Goal: Information Seeking & Learning: Find specific fact

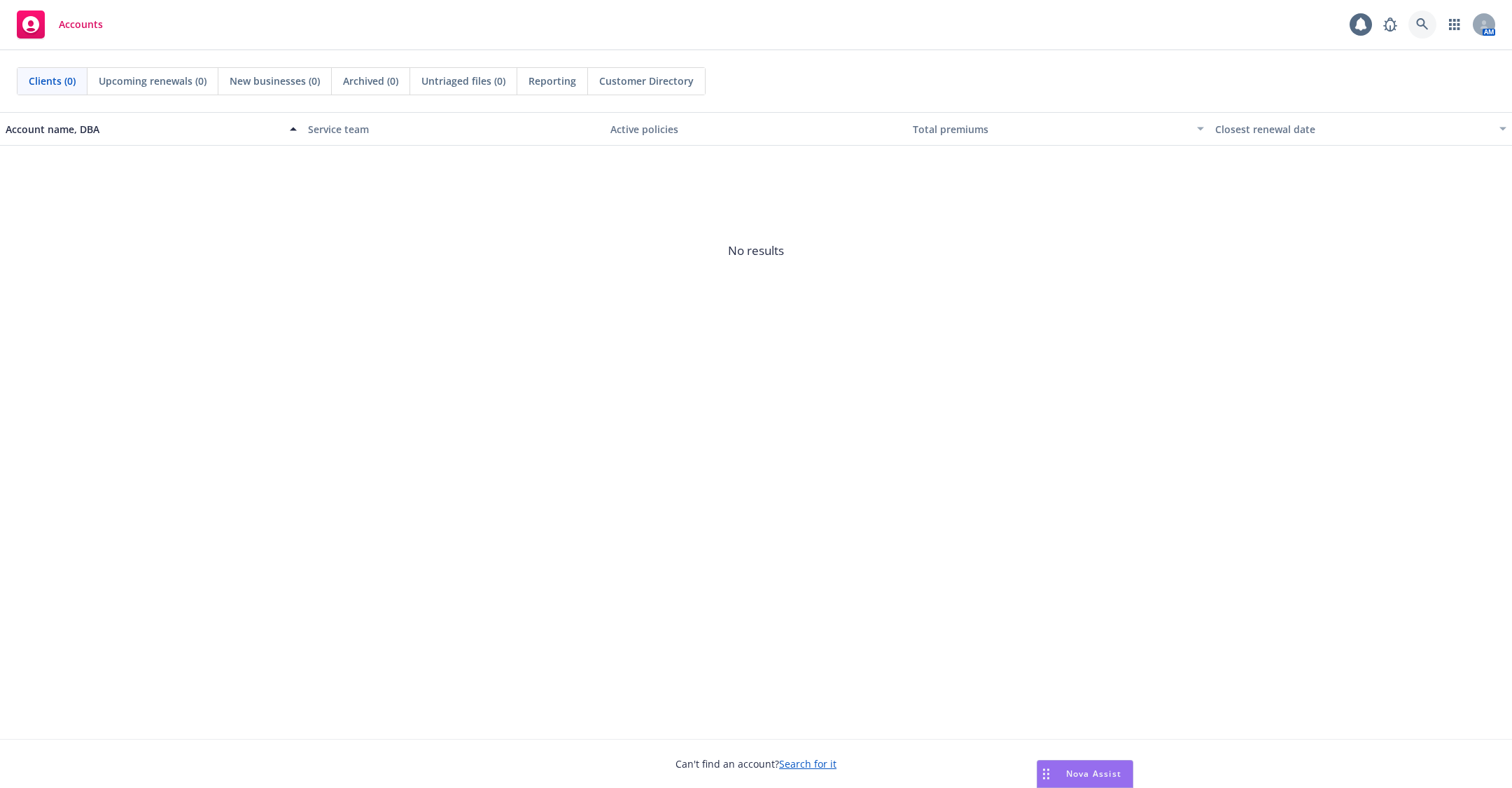
click at [1424, 23] on icon at bounding box center [1422, 24] width 12 height 12
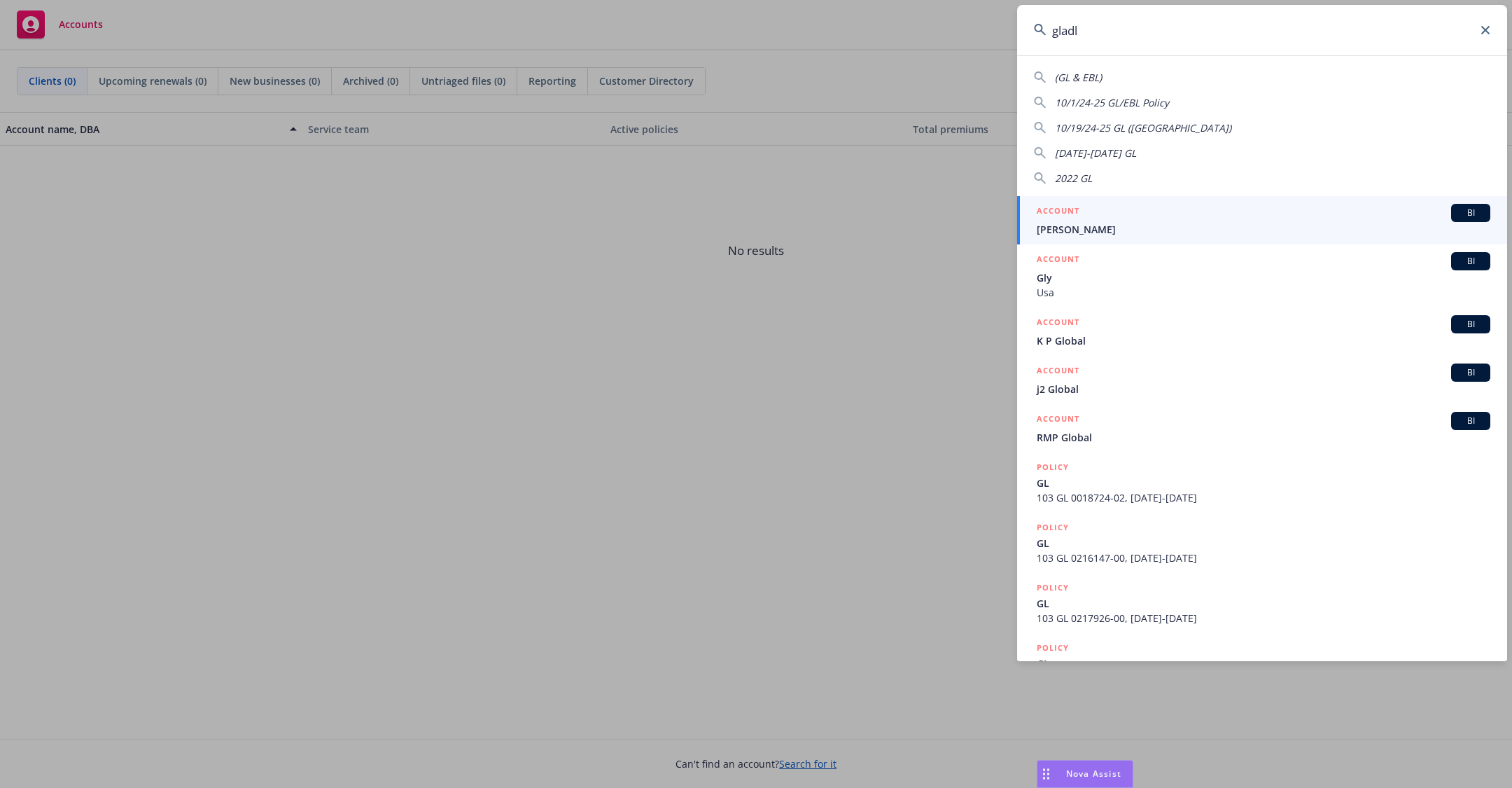
type input "gladly"
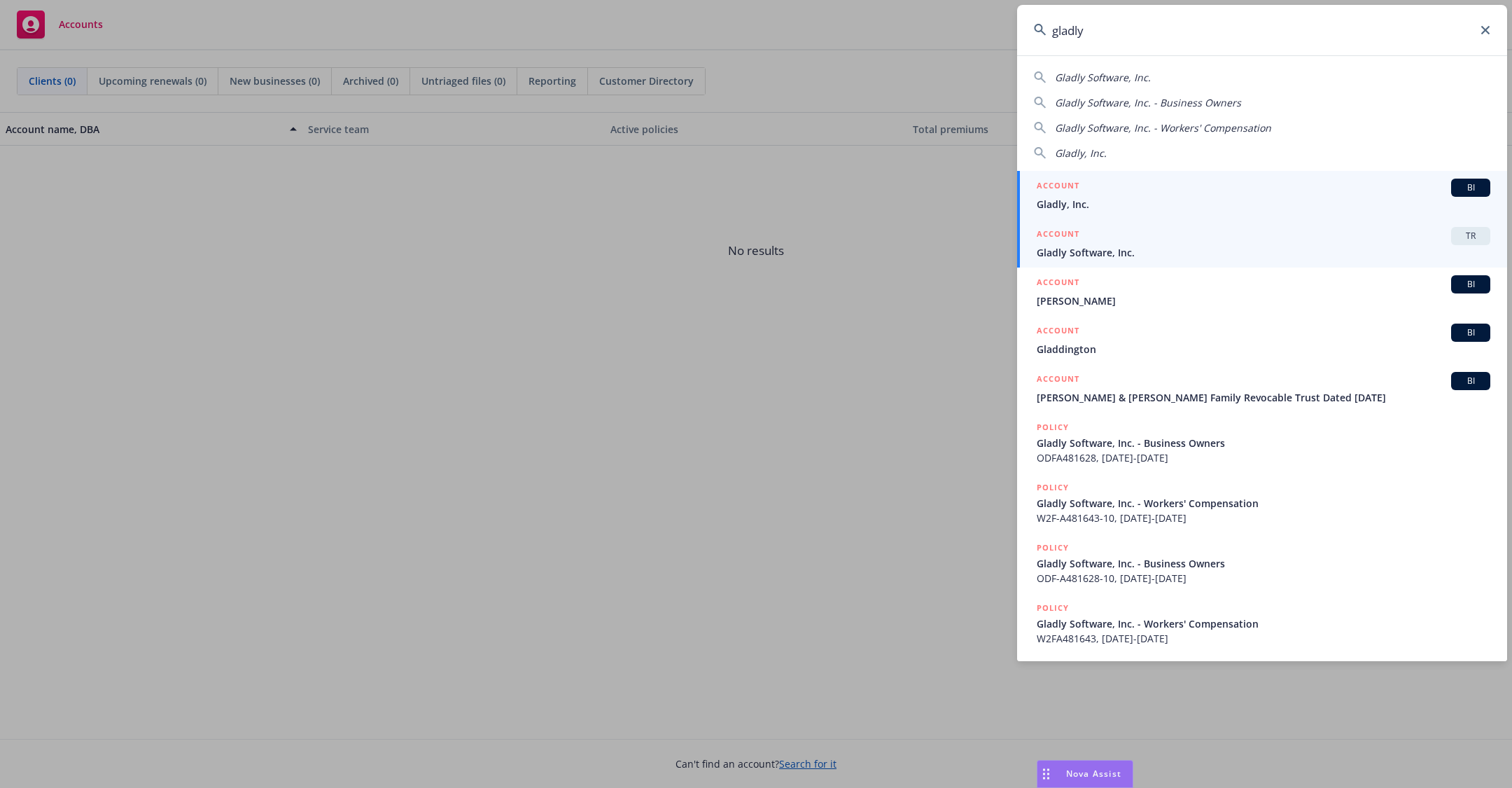
click at [1248, 249] on span "Gladly Software, Inc." at bounding box center [1264, 252] width 453 height 14
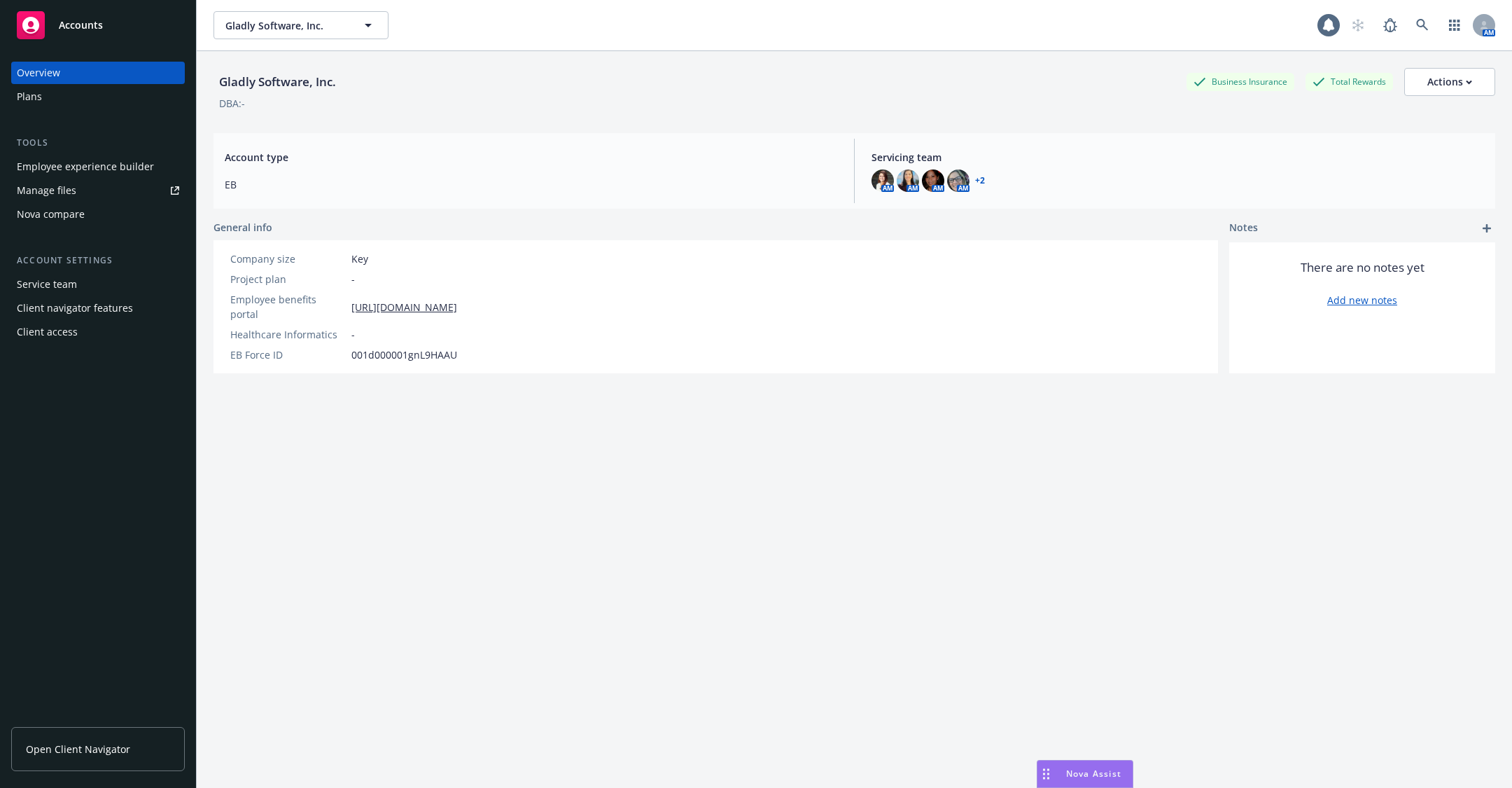
click at [107, 170] on div "Employee experience builder" at bounding box center [85, 166] width 137 height 23
click at [1419, 29] on icon at bounding box center [1423, 26] width 13 height 13
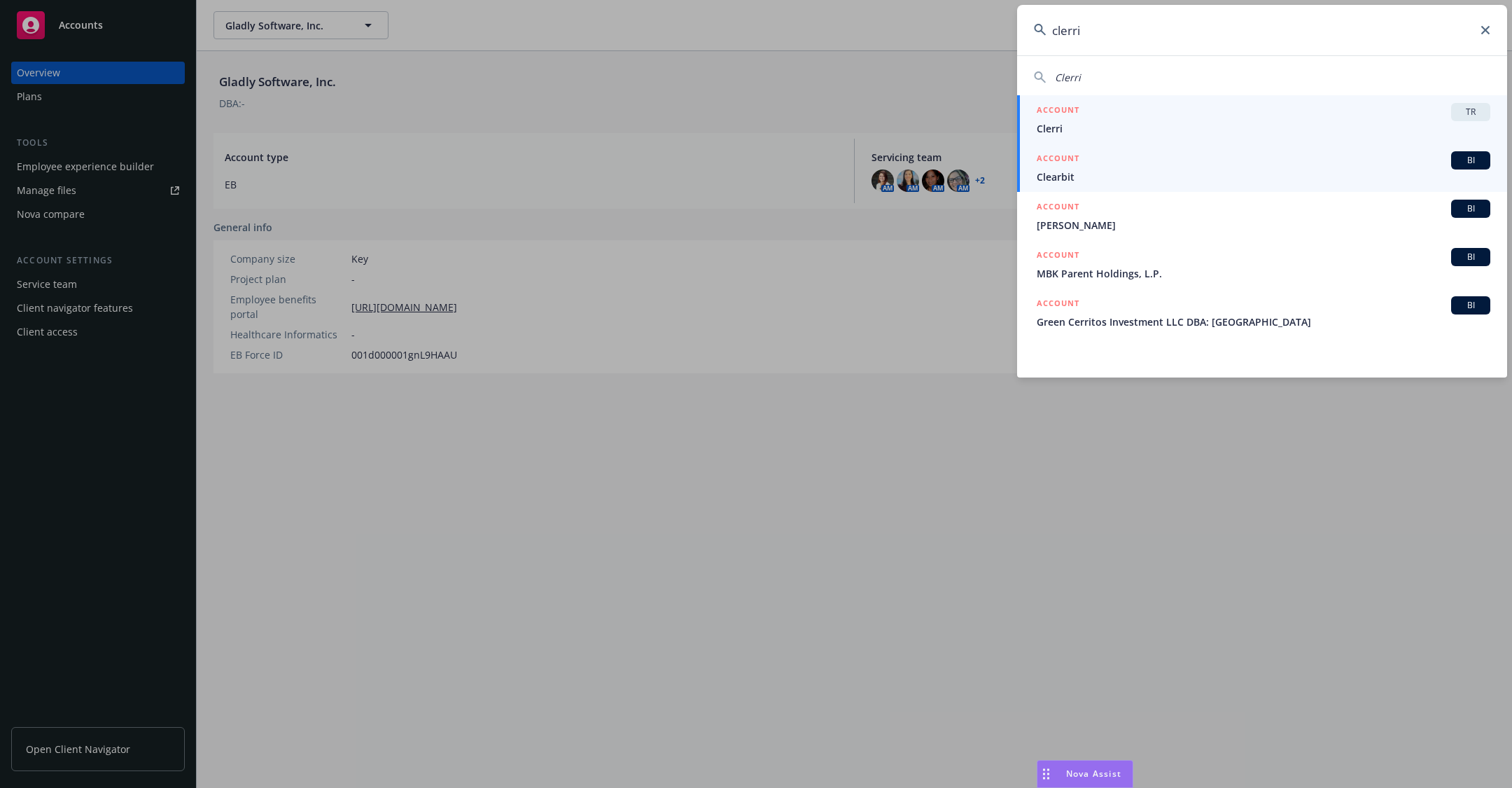
type input "clerri"
click at [1112, 124] on span "Clerri" at bounding box center [1264, 129] width 453 height 14
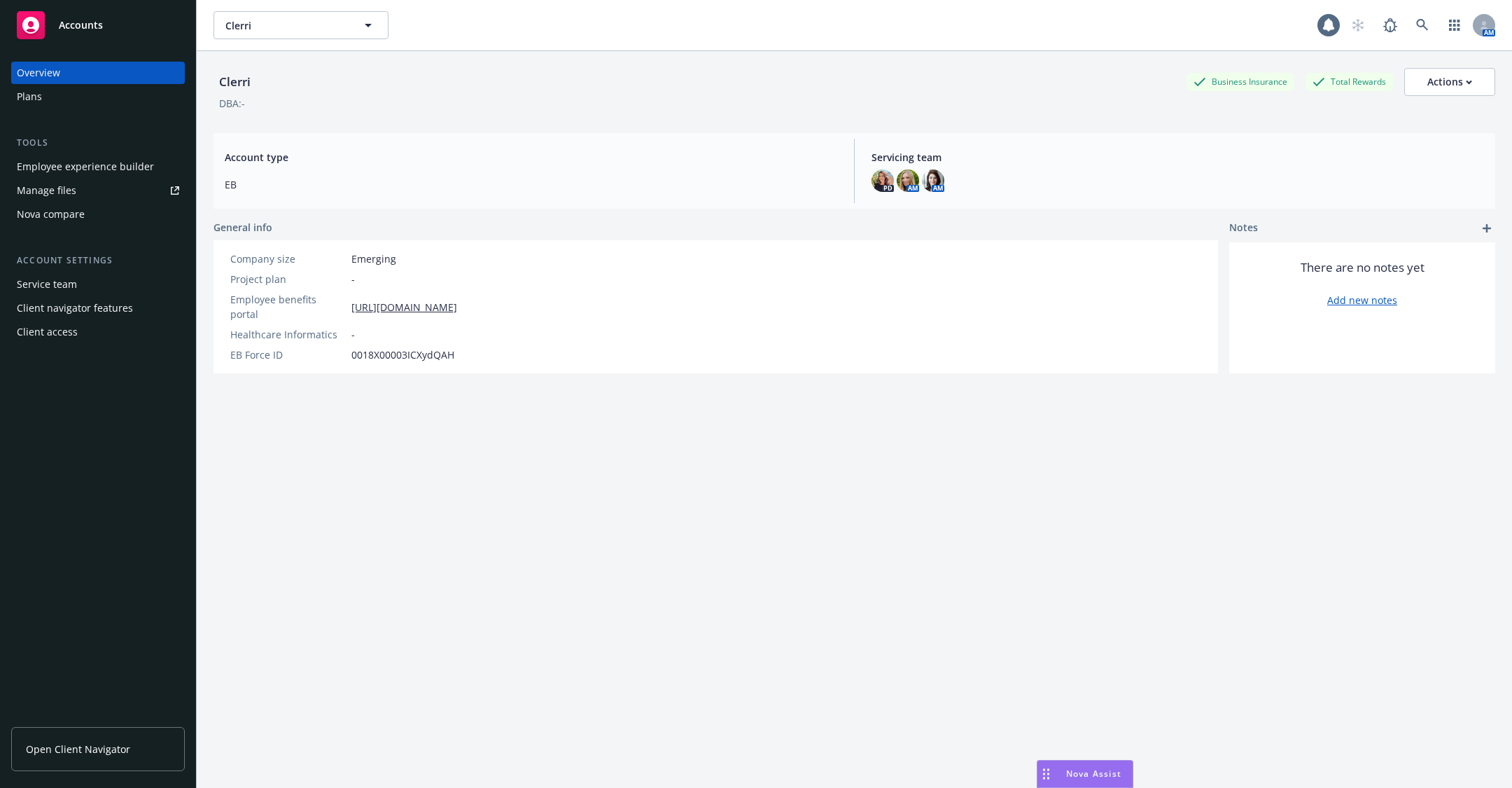
click at [115, 166] on div "Employee experience builder" at bounding box center [85, 166] width 137 height 23
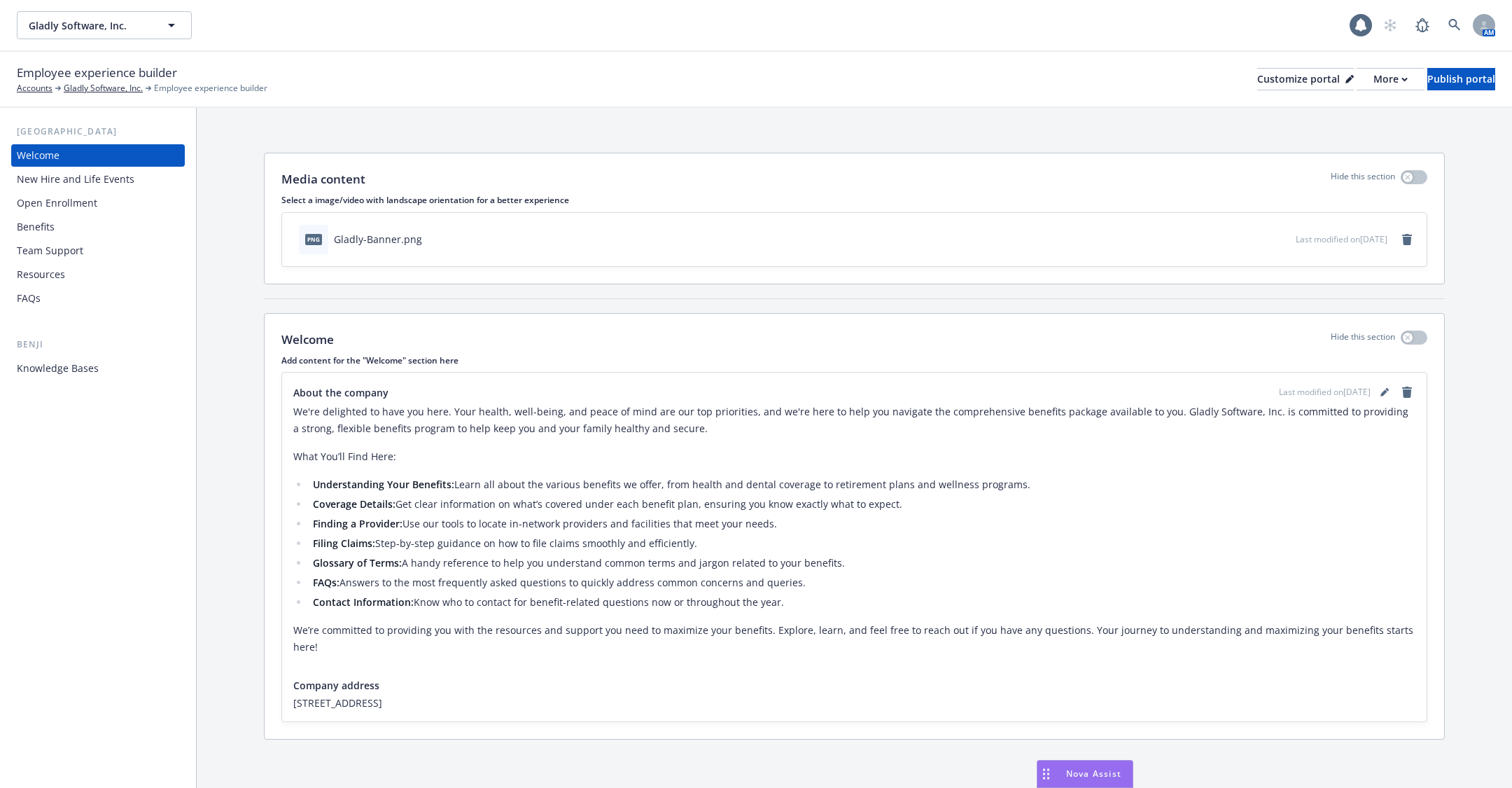
click at [114, 367] on div "Knowledge Bases" at bounding box center [98, 368] width 162 height 23
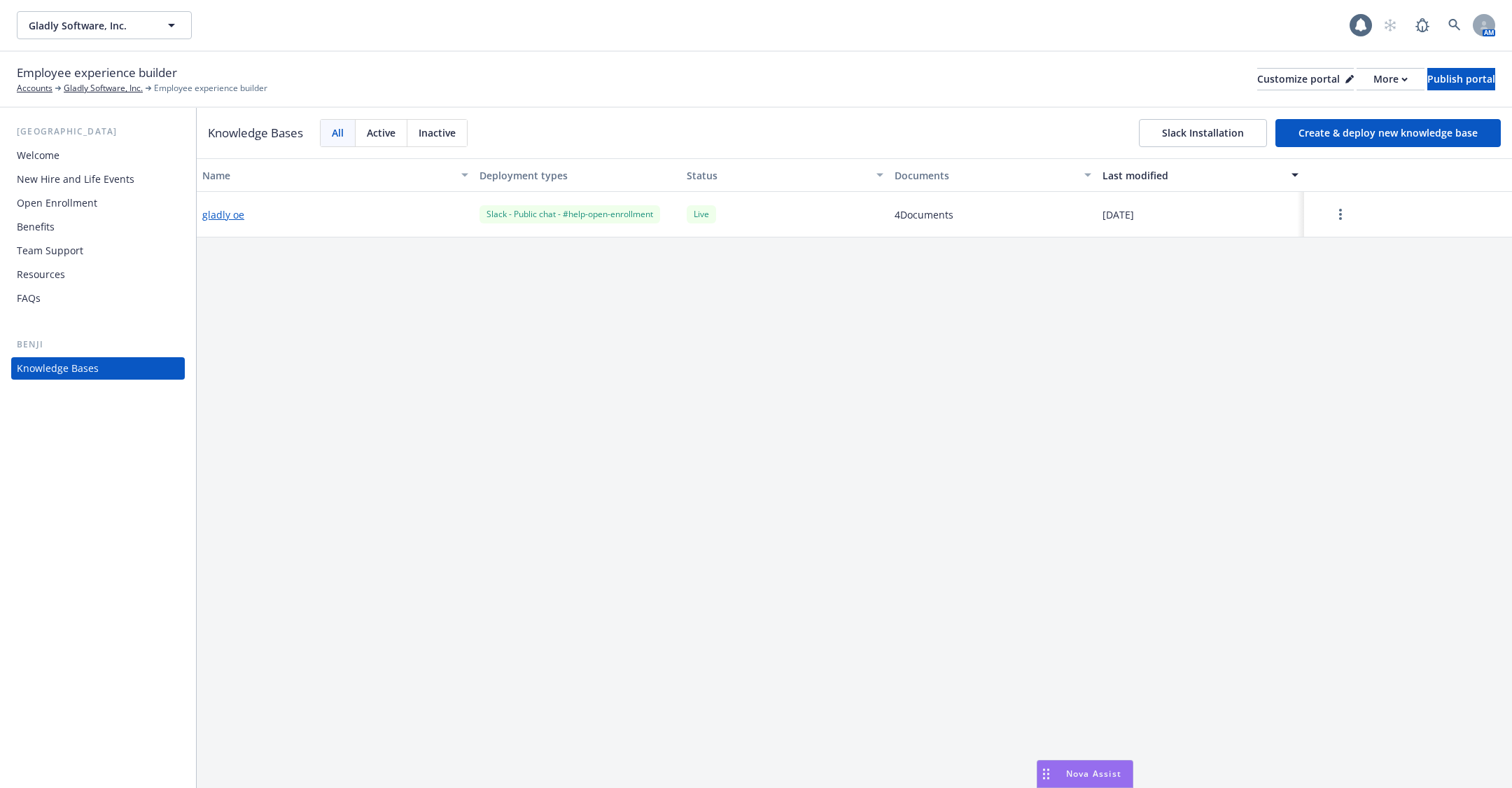
click at [219, 219] on button "gladly oe" at bounding box center [223, 215] width 42 height 14
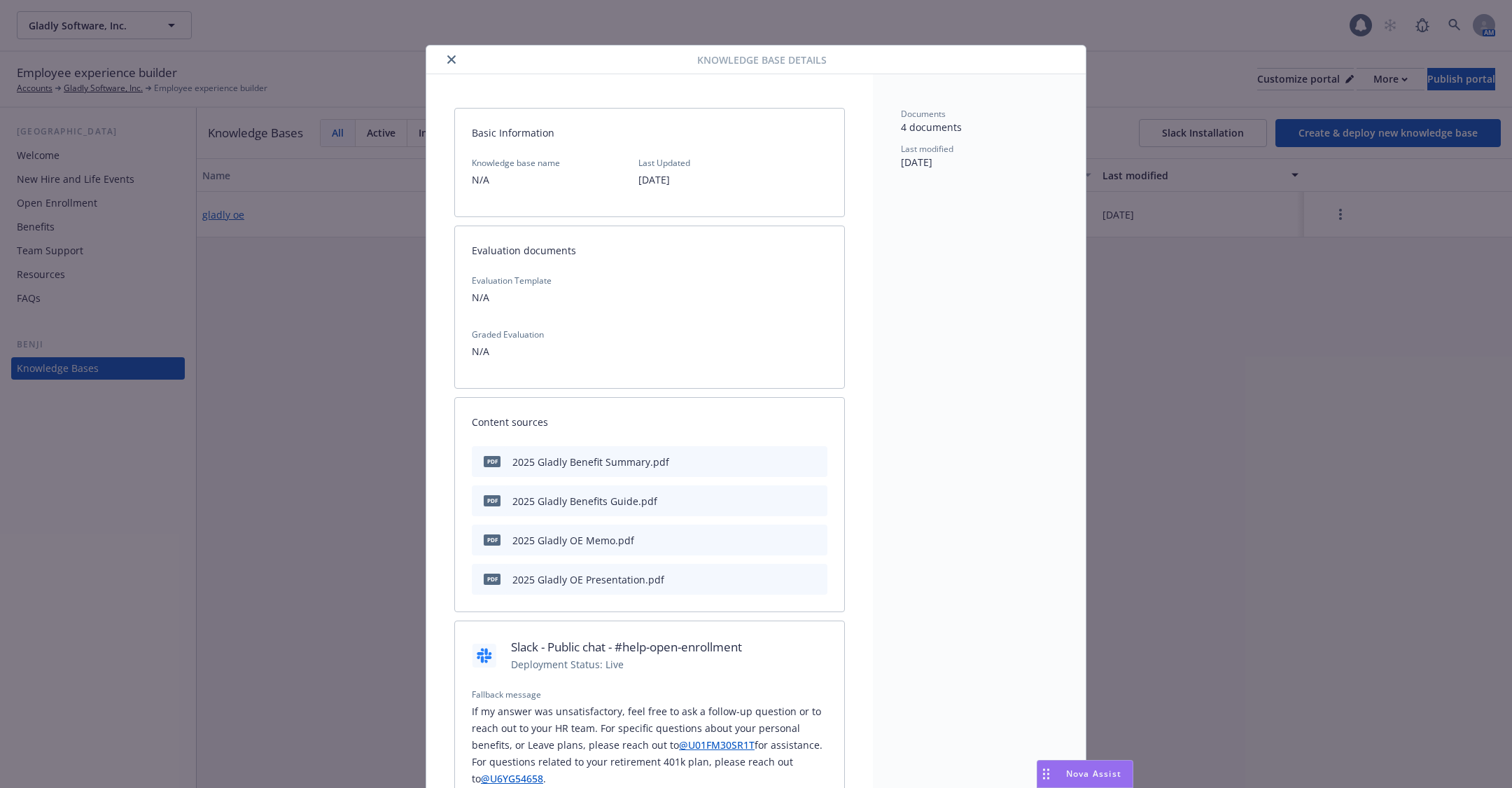
scroll to position [41, 0]
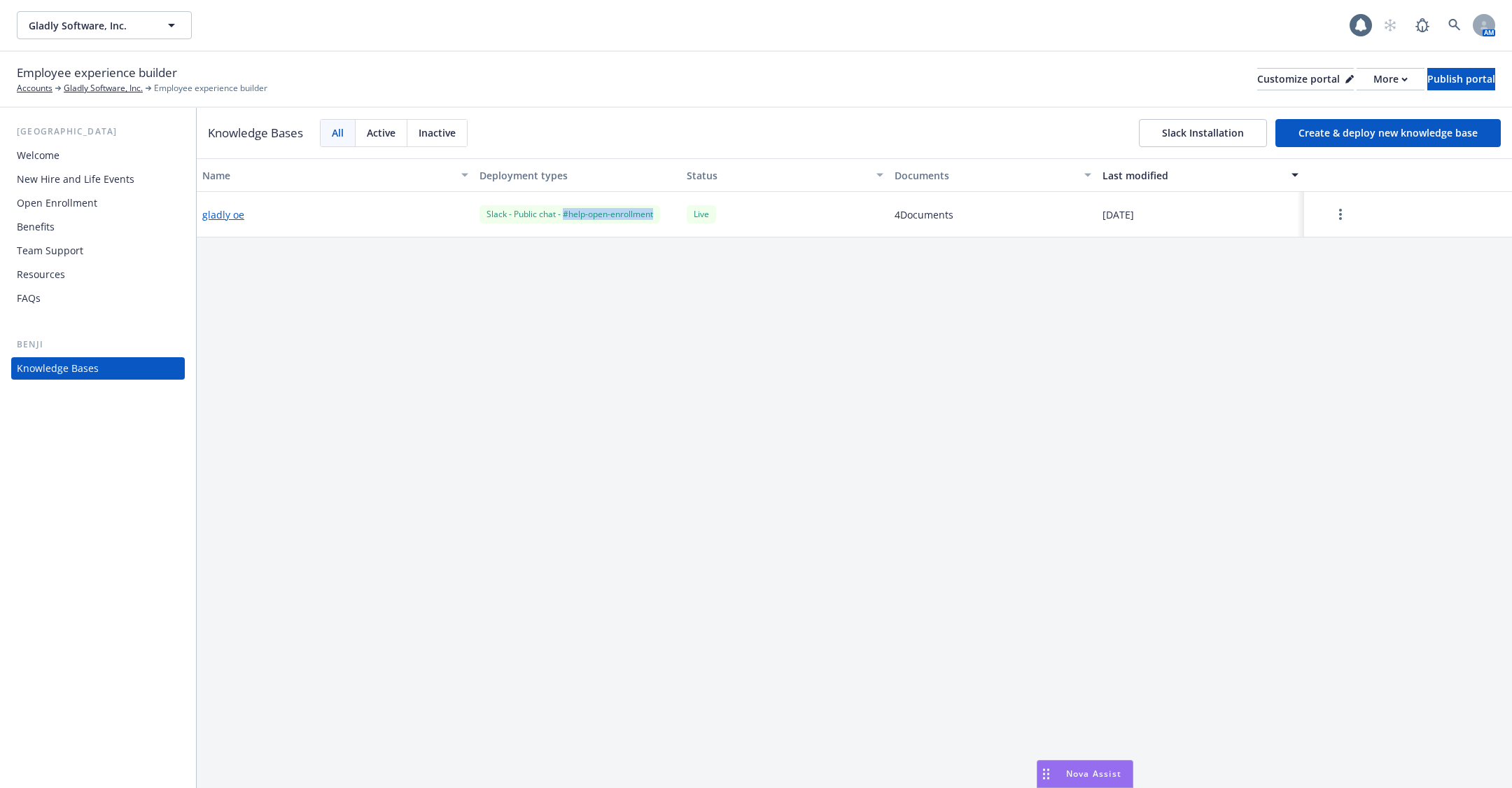
drag, startPoint x: 663, startPoint y: 218, endPoint x: 566, endPoint y: 214, distance: 97.1
click at [566, 214] on div "Slack - Public chat - #help-open-enrollment" at bounding box center [578, 215] width 208 height 46
copy div "help-open-enrollment"
click at [656, 276] on div "Name Deployment types Status Documents Last modified gladly oe Slack - Public c…" at bounding box center [854, 473] width 1315 height 630
drag, startPoint x: 666, startPoint y: 213, endPoint x: 563, endPoint y: 211, distance: 103.0
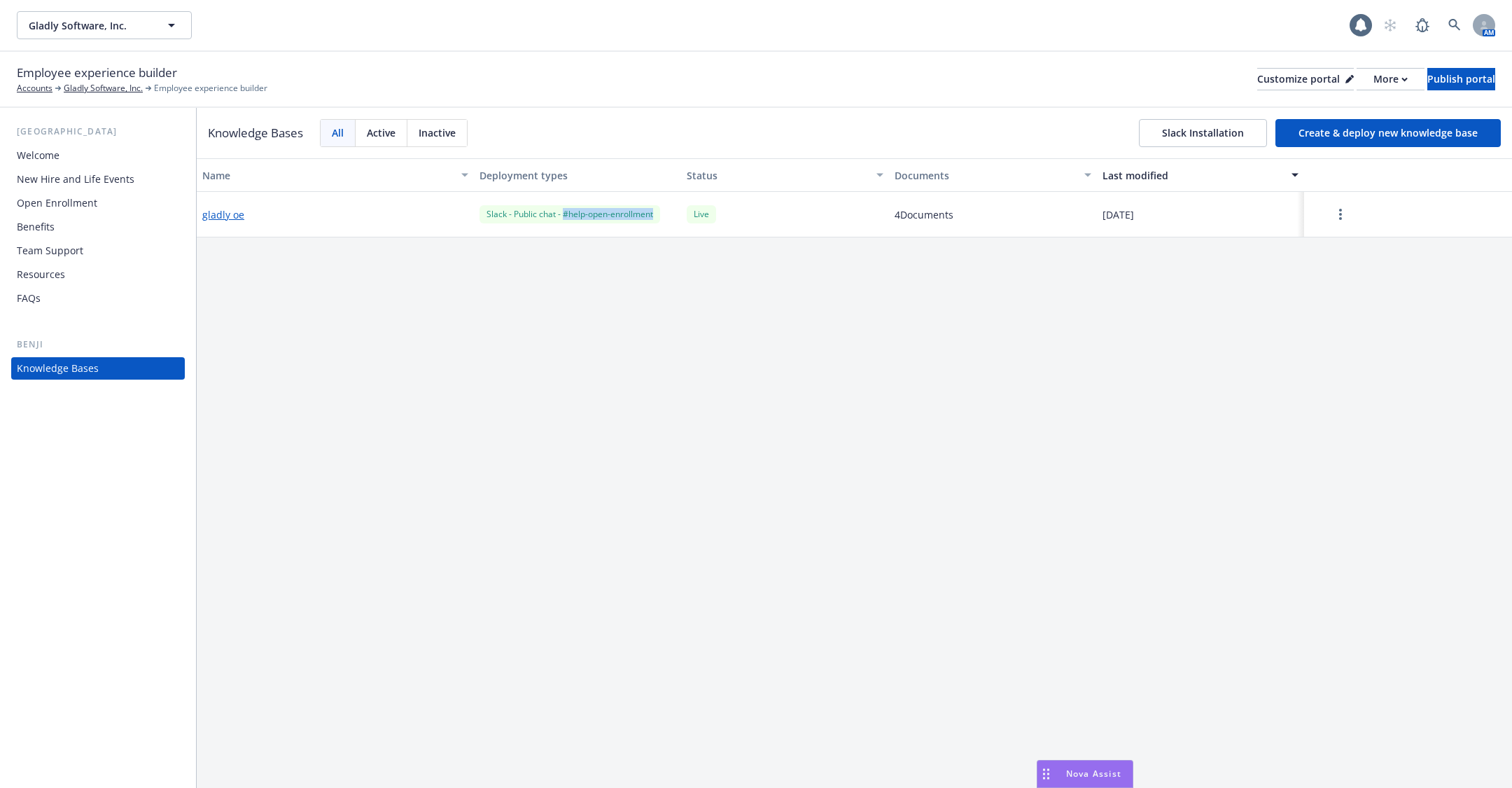
click at [563, 211] on div "Slack - Public chat - #help-open-enrollment" at bounding box center [578, 215] width 208 height 46
copy div "#help-open-enrollment"
click at [231, 212] on button "gladly oe" at bounding box center [223, 215] width 42 height 14
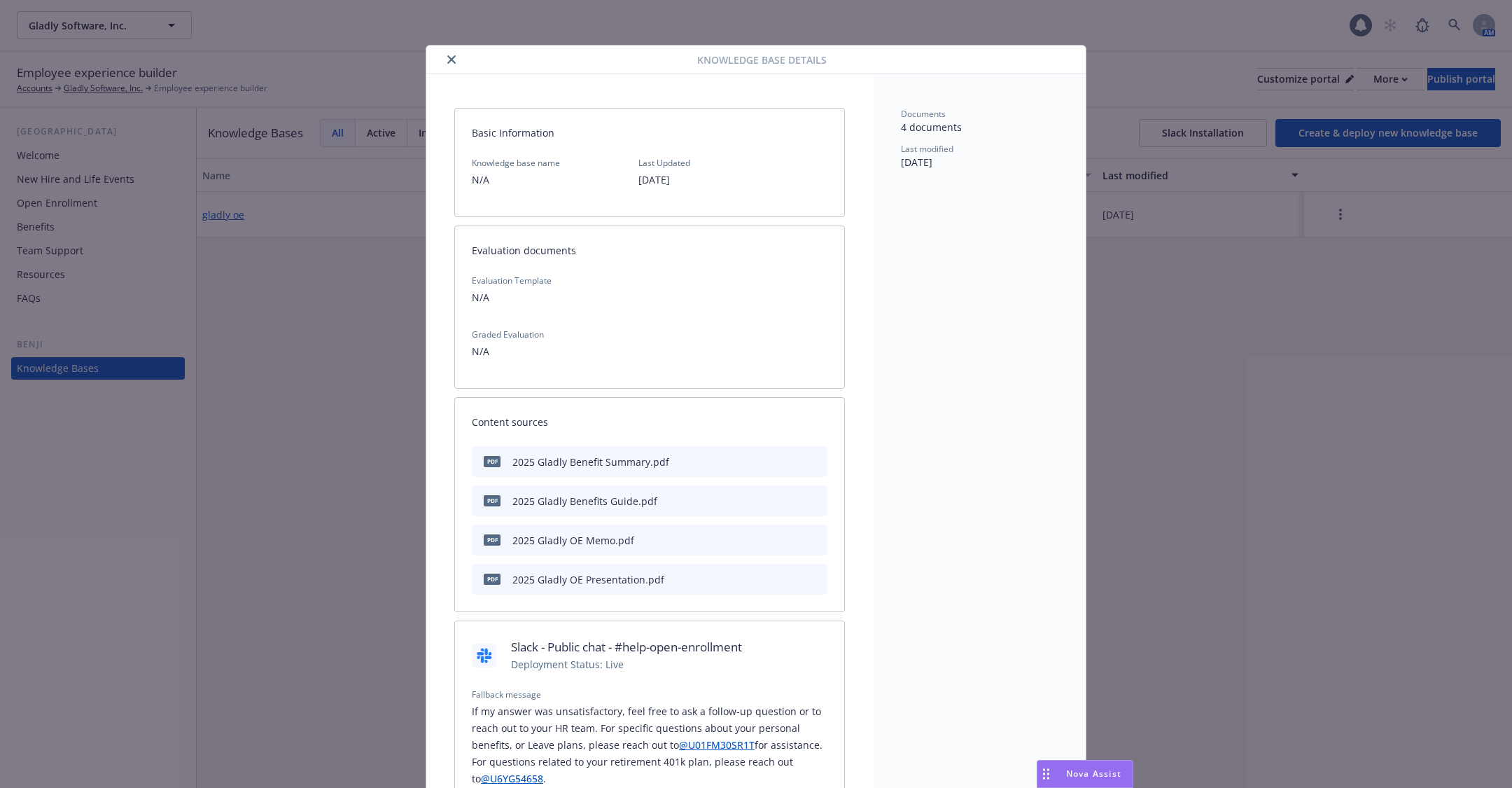
scroll to position [41, 0]
